Goal: Transaction & Acquisition: Book appointment/travel/reservation

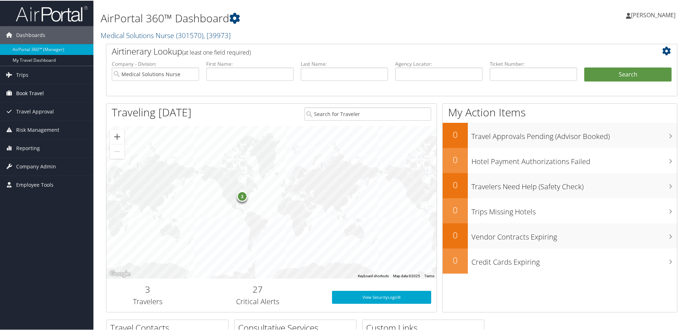
click at [33, 96] on span "Book Travel" at bounding box center [30, 93] width 28 height 18
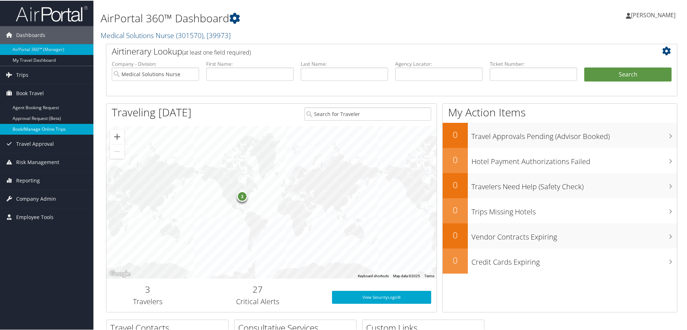
click at [24, 128] on link "Book/Manage Online Trips" at bounding box center [46, 128] width 93 height 11
